Goal: Information Seeking & Learning: Learn about a topic

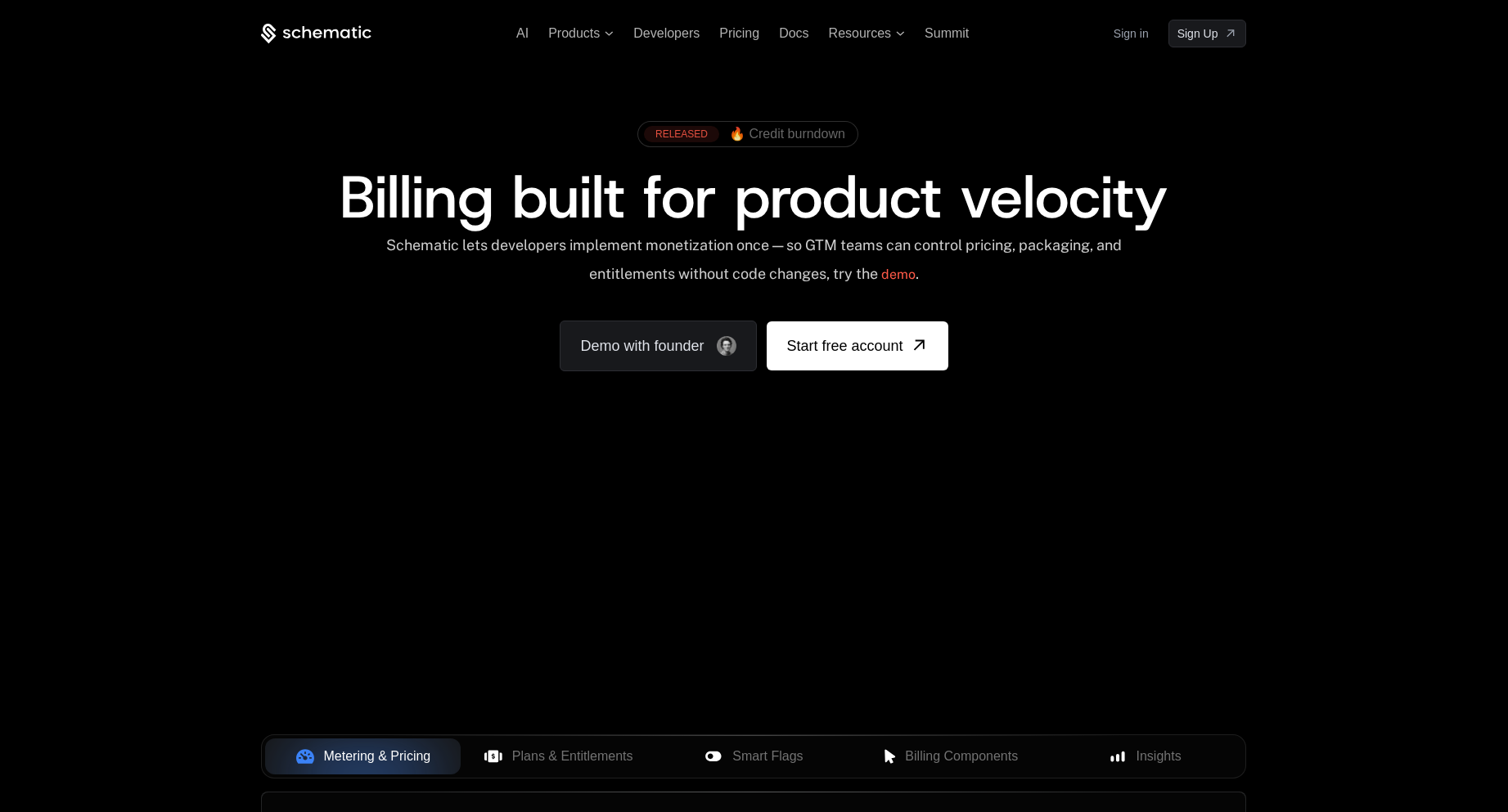
click at [778, 139] on span "🔥 Credit burndown" at bounding box center [786, 134] width 117 height 15
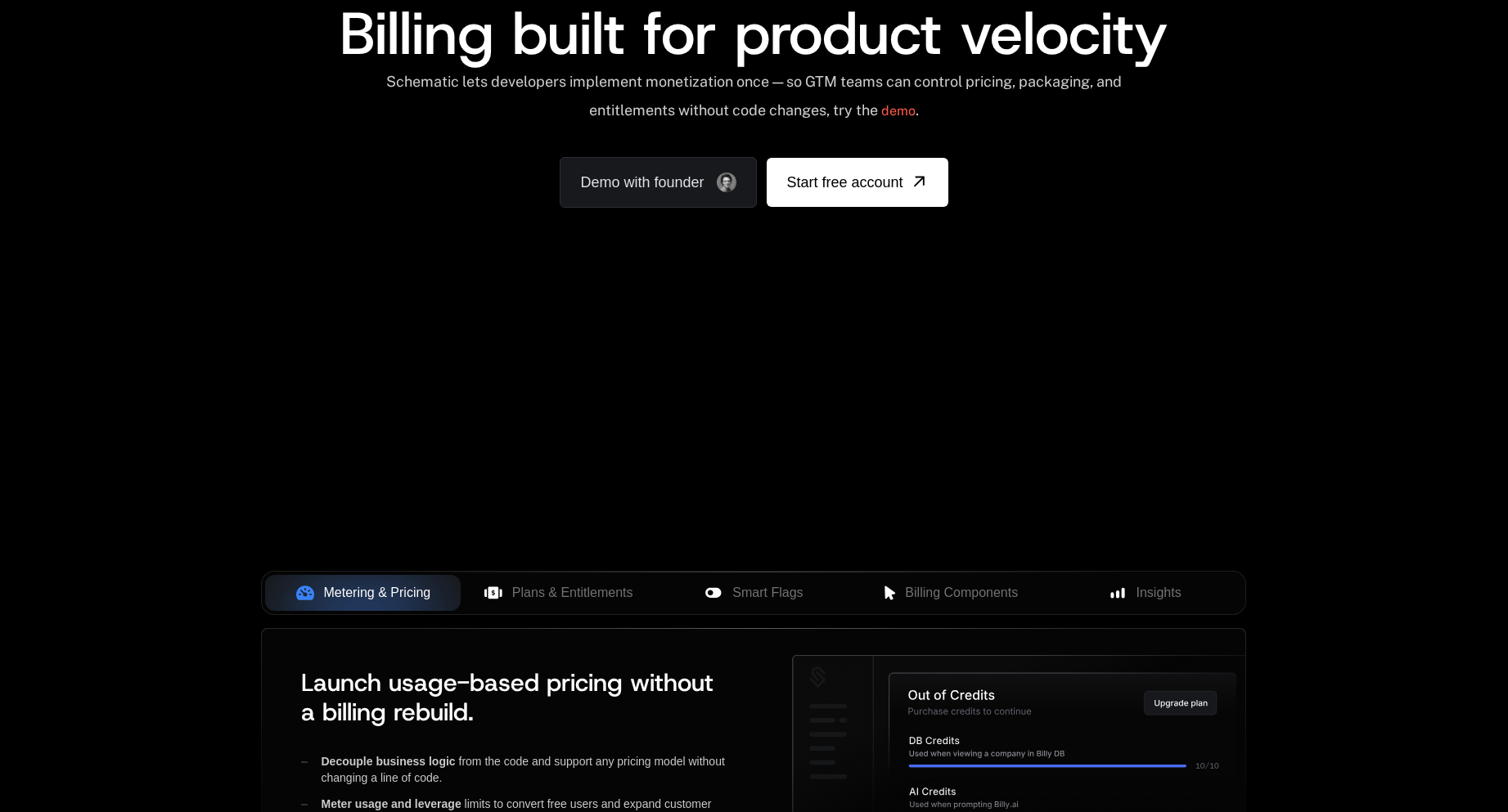
scroll to position [245, 0]
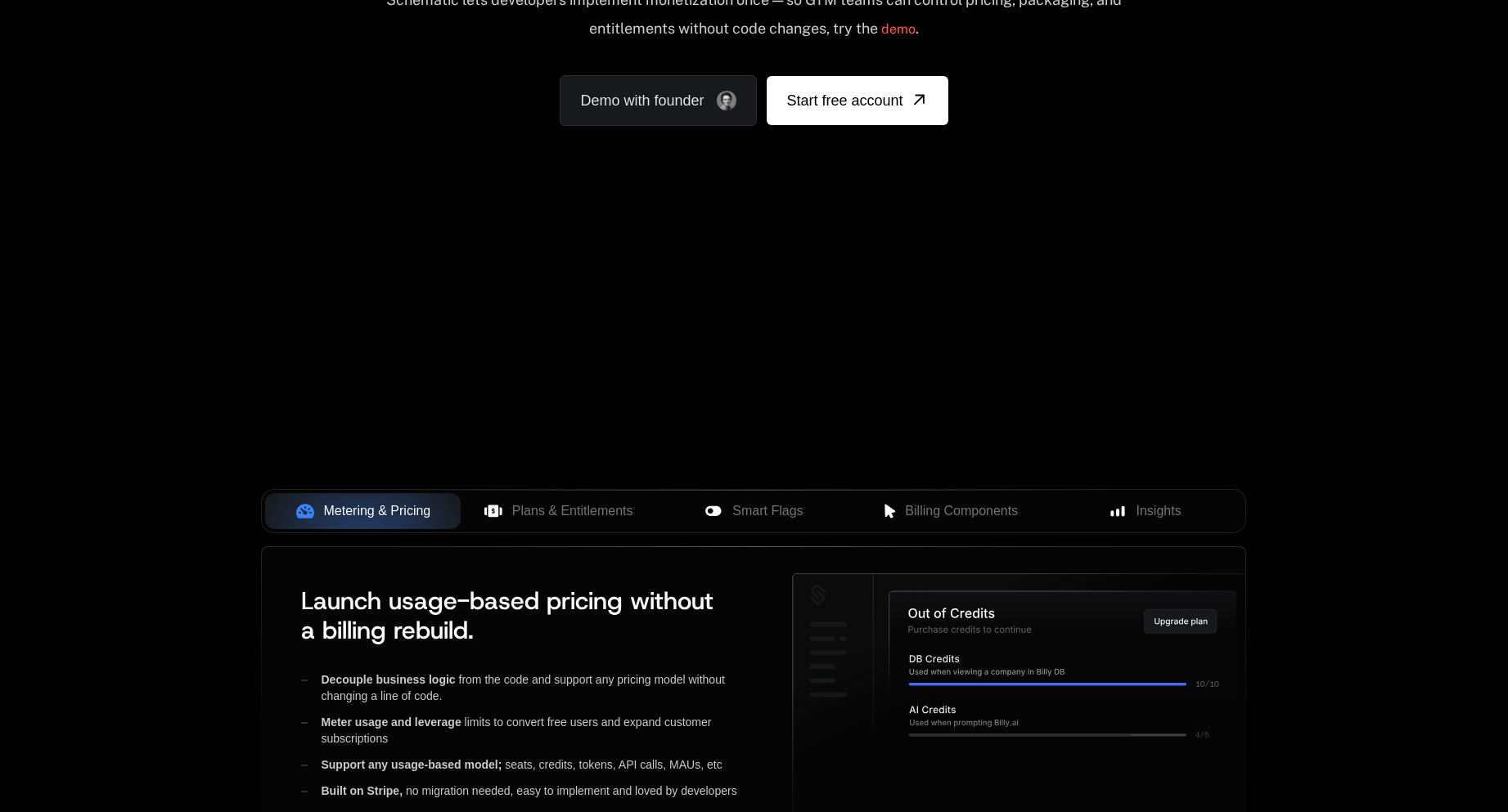
drag, startPoint x: 952, startPoint y: 278, endPoint x: 879, endPoint y: 317, distance: 82.8
click at [951, 279] on div "Your browser does not support the video tag." at bounding box center [753, 236] width 1063 height 688
click at [794, 352] on div "Your browser does not support the video tag." at bounding box center [753, 236] width 1063 height 688
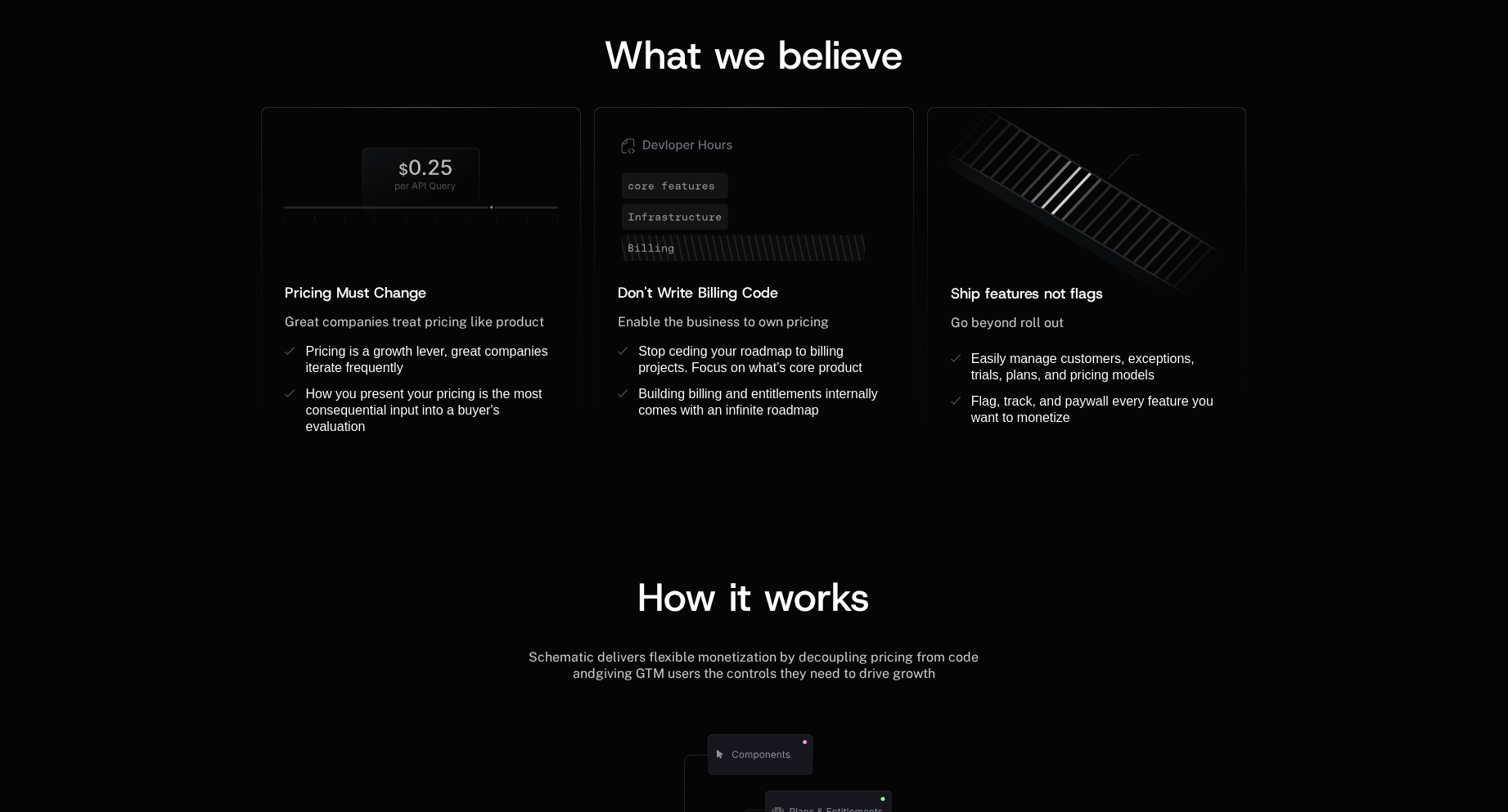
scroll to position [1390, 0]
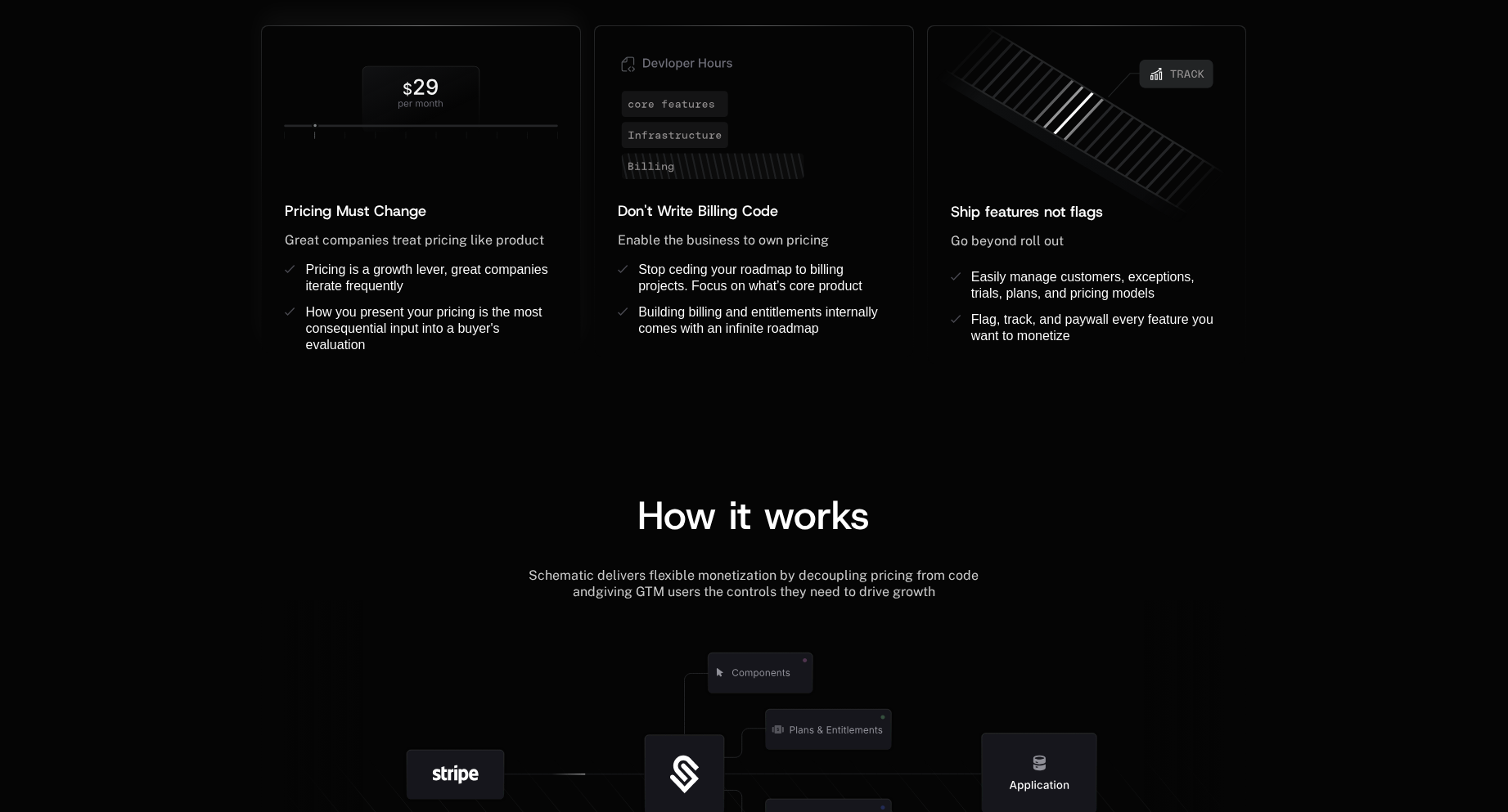
drag, startPoint x: 457, startPoint y: 126, endPoint x: 392, endPoint y: 148, distance: 68.6
click at [392, 148] on icon at bounding box center [421, 102] width 318 height 103
drag, startPoint x: 436, startPoint y: 113, endPoint x: 421, endPoint y: 145, distance: 35.3
click at [421, 143] on icon at bounding box center [421, 102] width 318 height 103
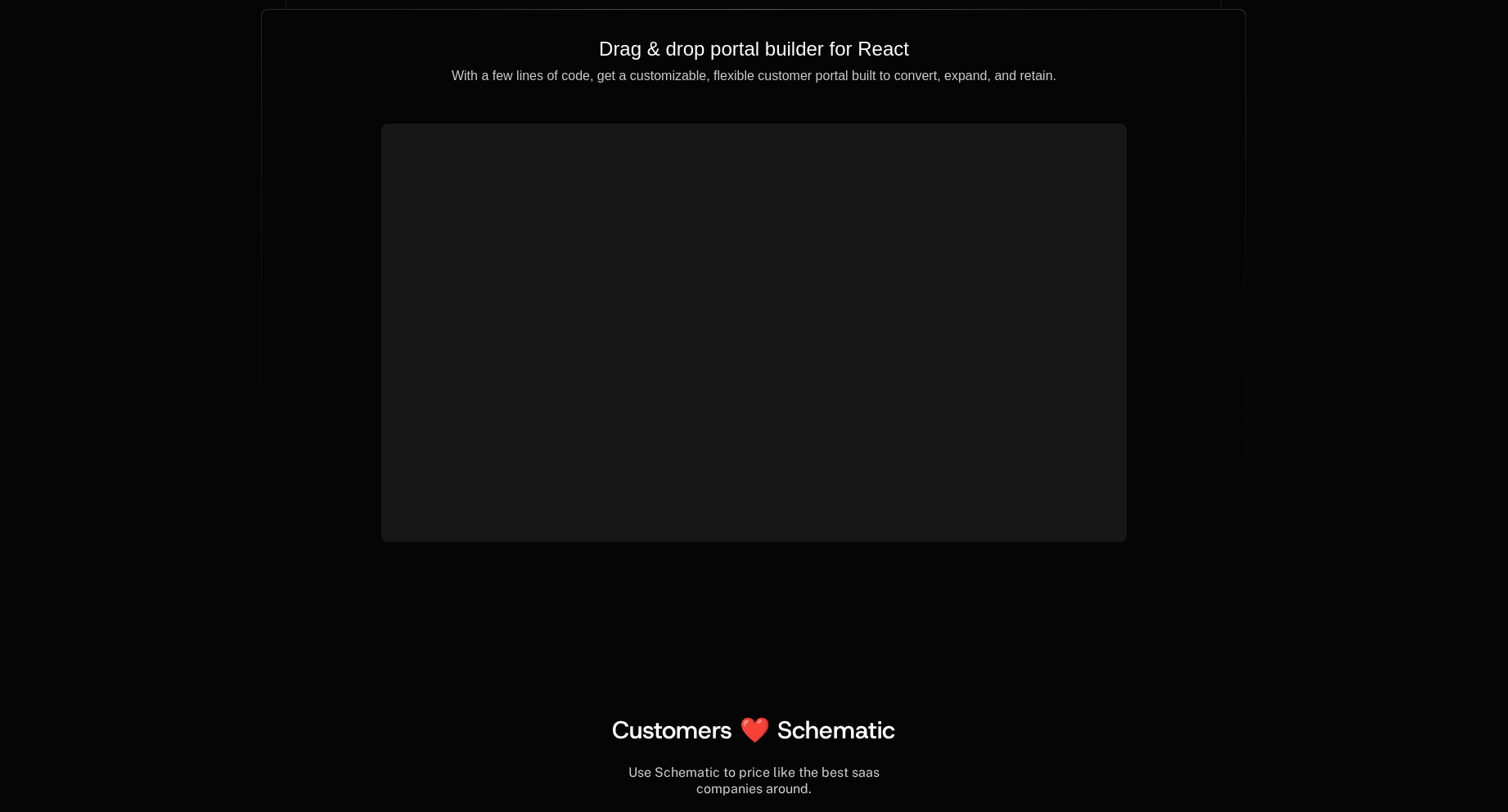
scroll to position [5508, 0]
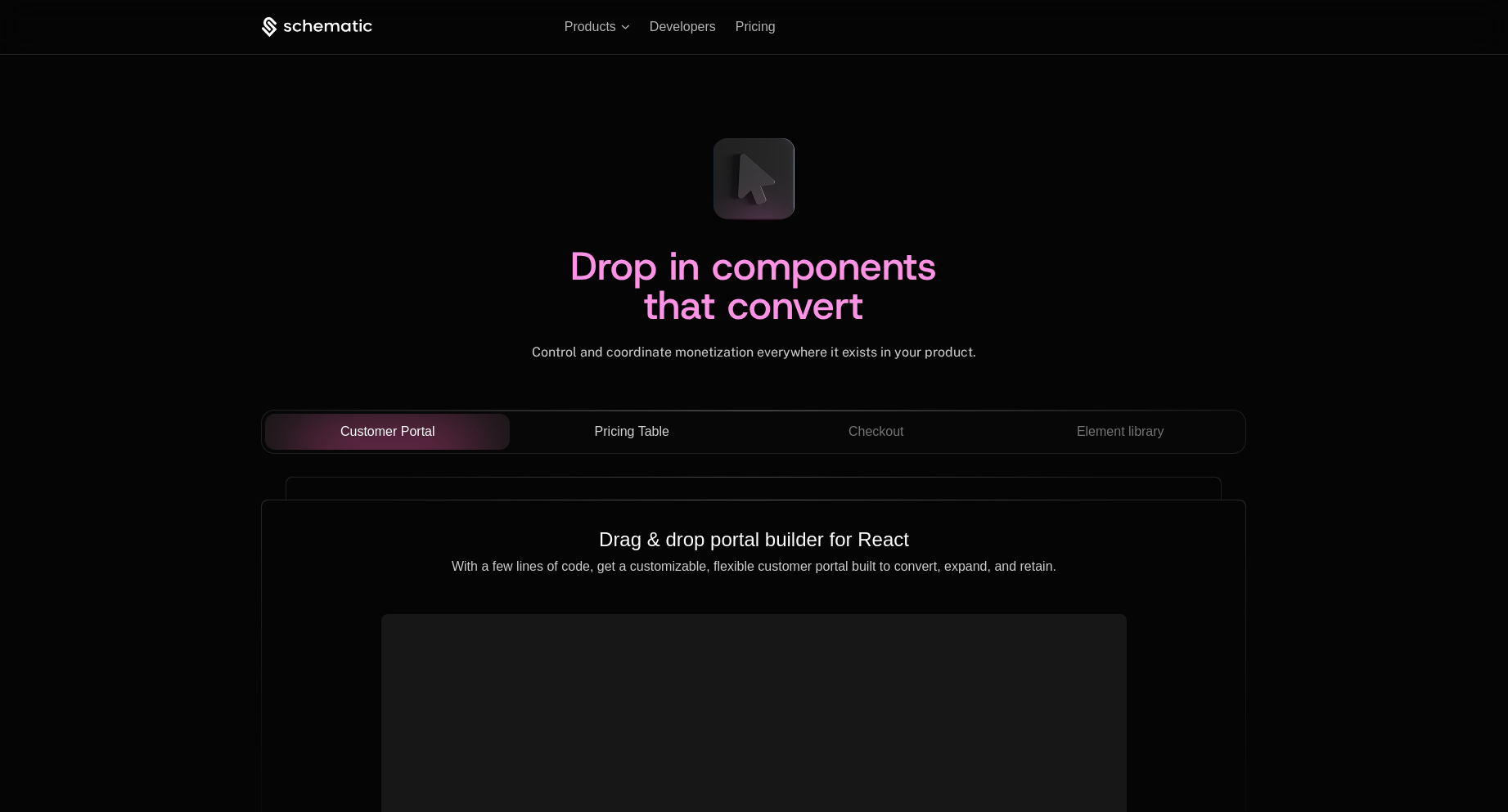
click at [623, 442] on button "Pricing Table" at bounding box center [631, 431] width 244 height 36
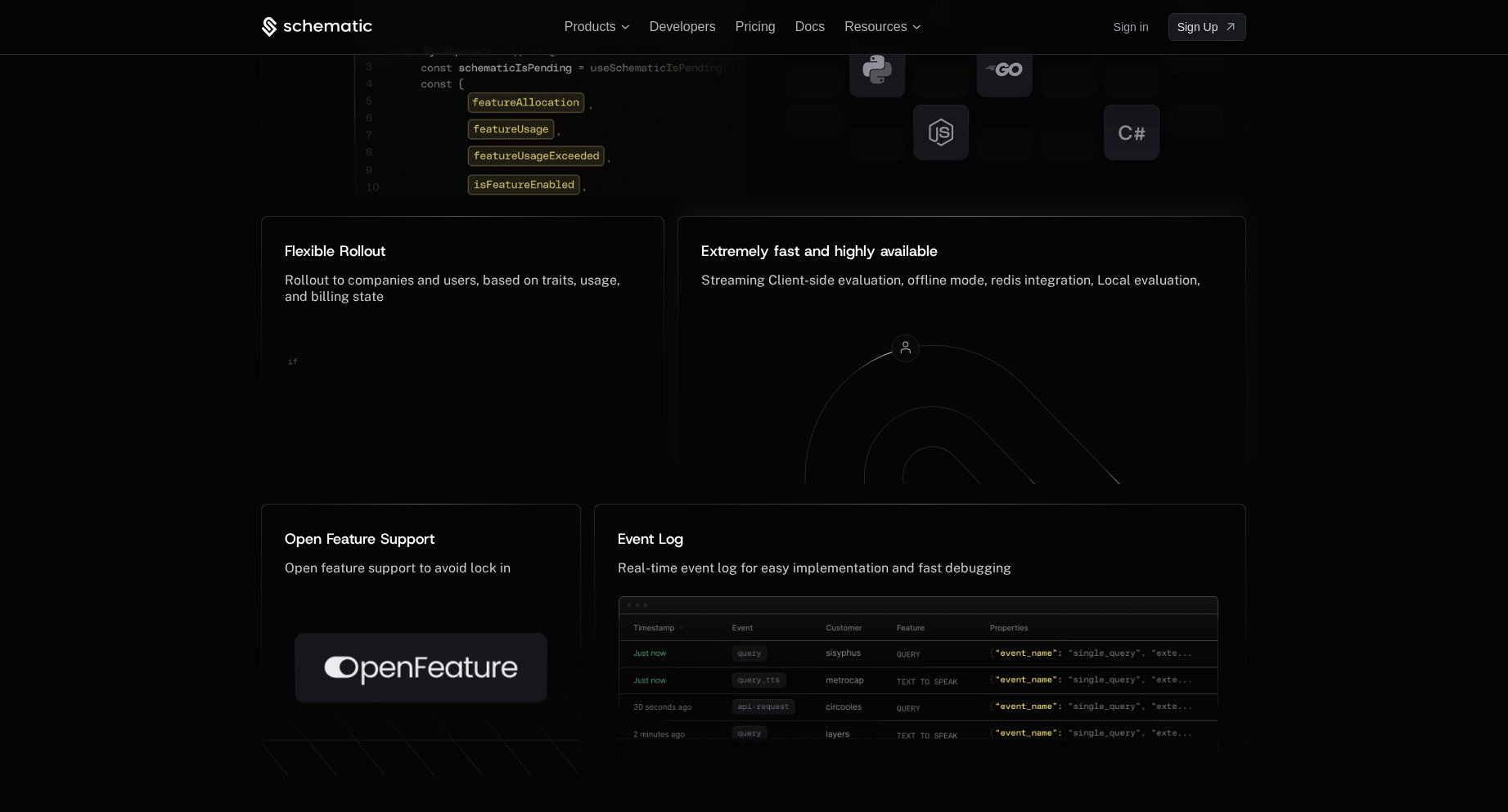
scroll to position [7893, 0]
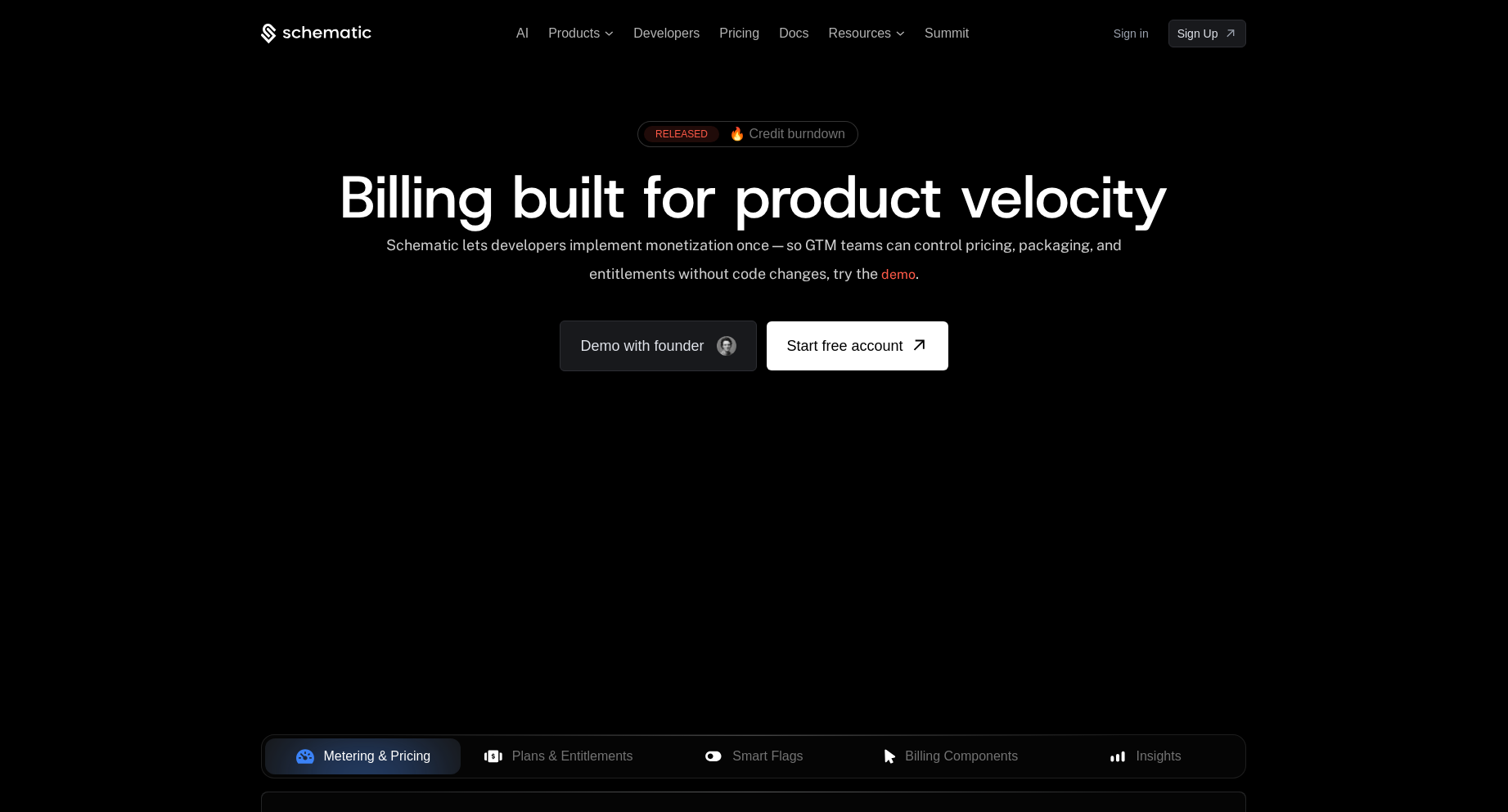
click at [796, 44] on div "AI Products Developers Pricing Docs Resources Summit Sign in Sign Up" at bounding box center [754, 34] width 985 height 28
click at [799, 30] on span "Docs" at bounding box center [793, 33] width 30 height 14
